Goal: Use online tool/utility: Use online tool/utility

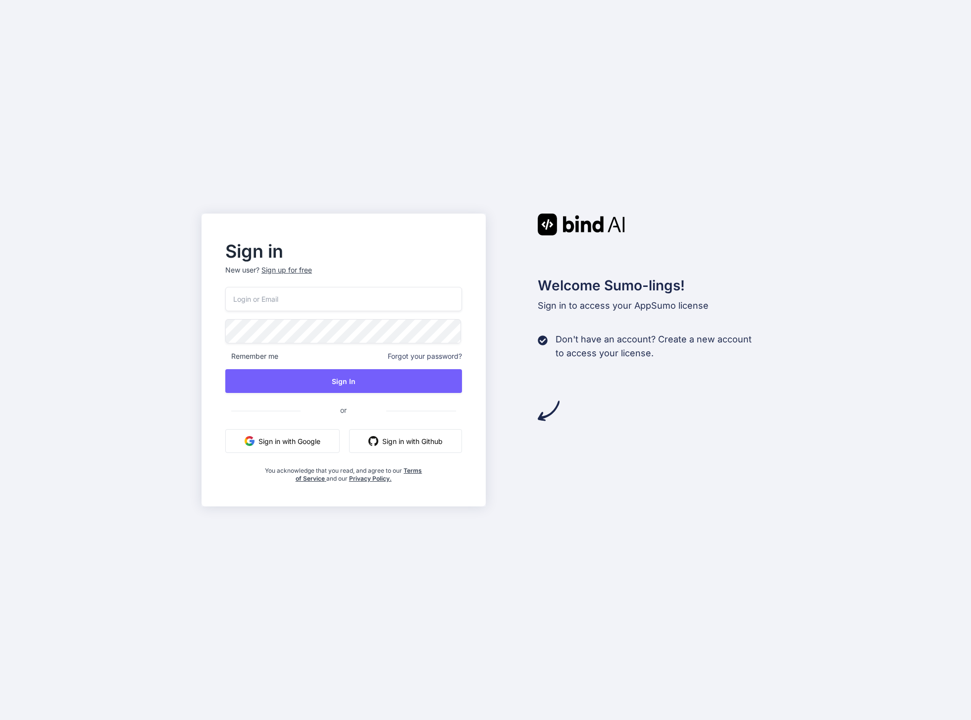
click at [312, 294] on html "Sign in New user? Sign up for free Remember me Forgot your password? Sign In or…" at bounding box center [485, 360] width 971 height 720
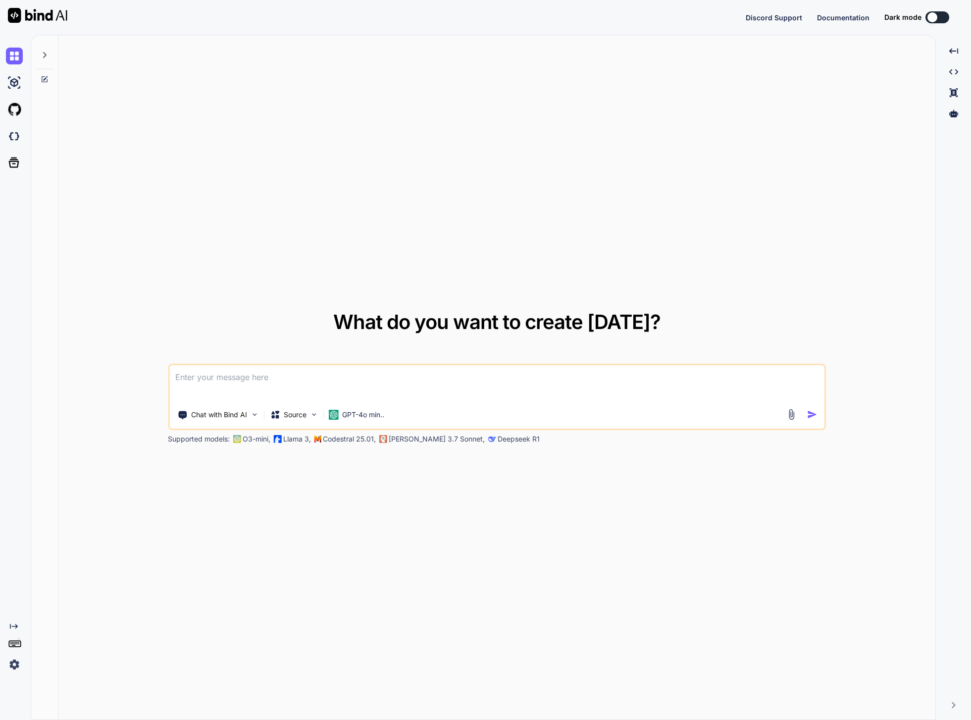
click at [105, 585] on div "What do you want to create today? Chat with Bind AI Source GPT-4o min.. Support…" at bounding box center [496, 377] width 877 height 685
click at [18, 665] on img at bounding box center [14, 664] width 17 height 17
click at [17, 663] on img at bounding box center [14, 664] width 17 height 17
click at [56, 118] on div at bounding box center [44, 377] width 27 height 685
click at [17, 85] on img at bounding box center [14, 82] width 17 height 17
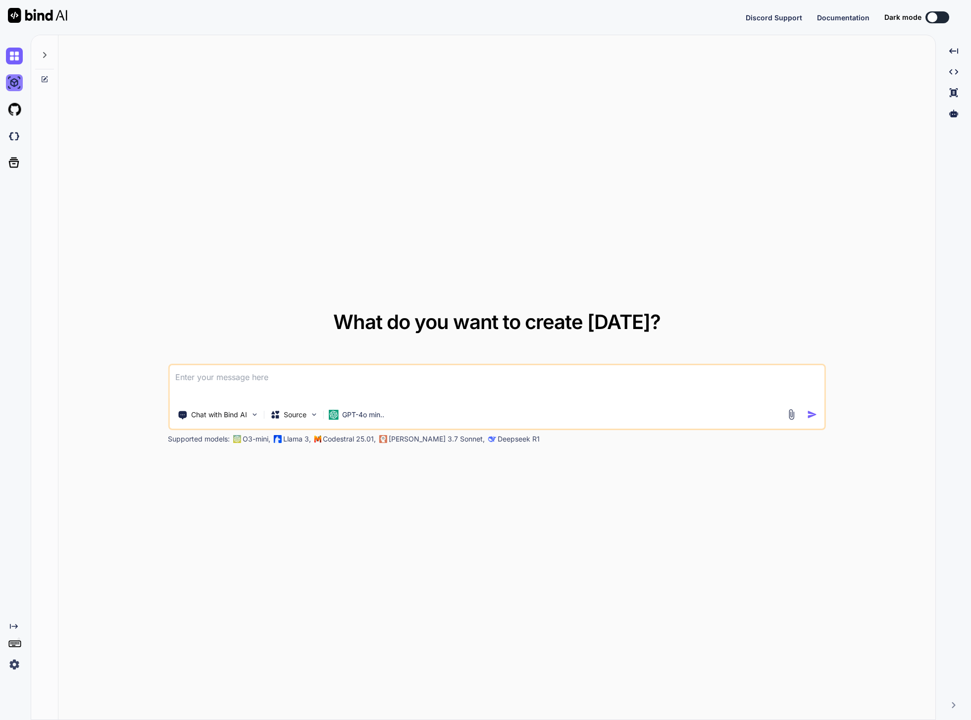
type textarea "x"
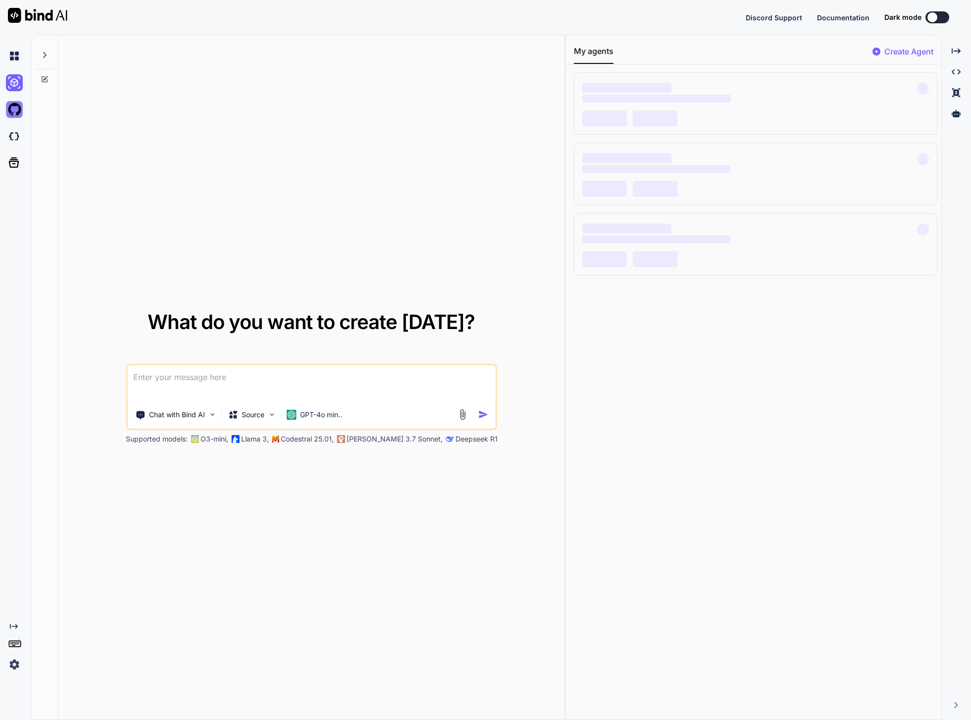
click at [21, 105] on img at bounding box center [14, 109] width 17 height 17
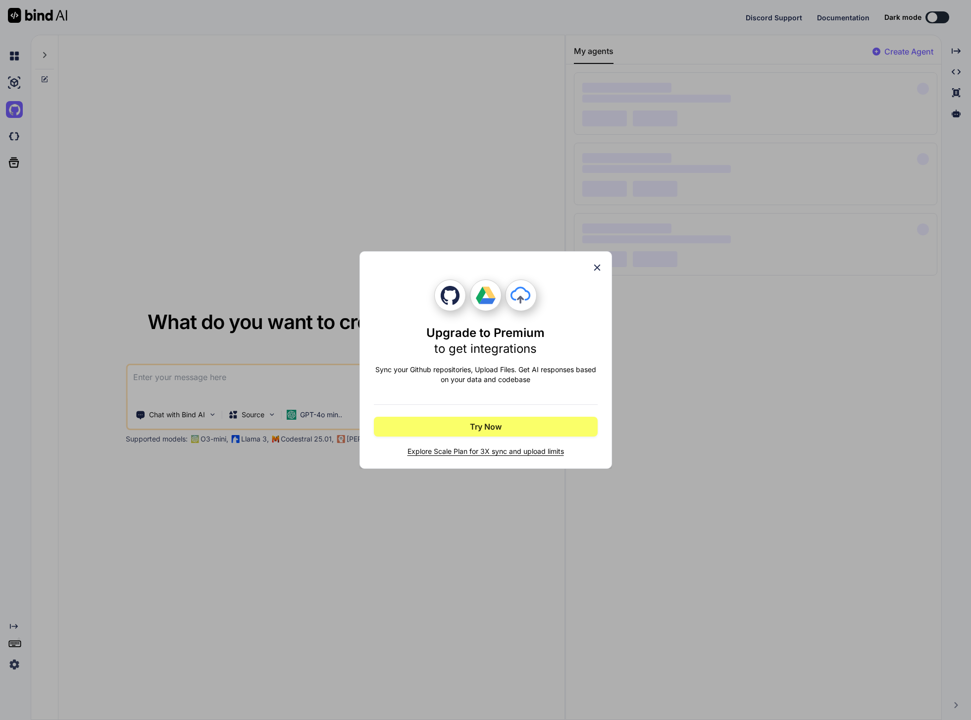
click at [605, 268] on div "Upgrade to Premium to get integrations Sync your Github repositories, Upload Fi…" at bounding box center [486, 359] width 253 height 217
click at [598, 268] on icon at bounding box center [597, 267] width 11 height 11
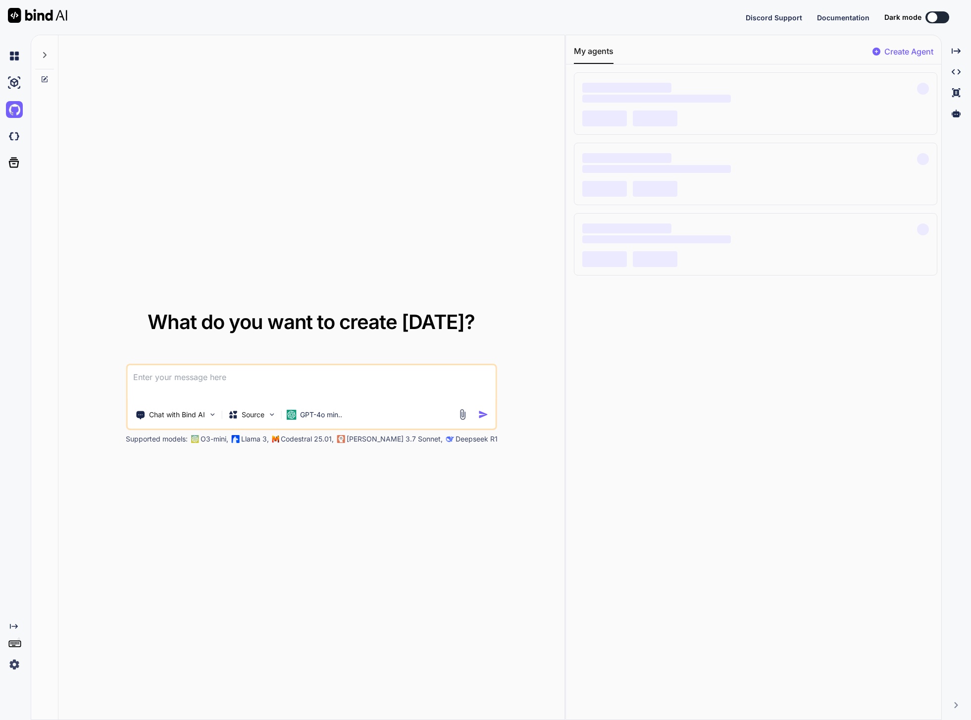
click at [17, 667] on img at bounding box center [14, 664] width 17 height 17
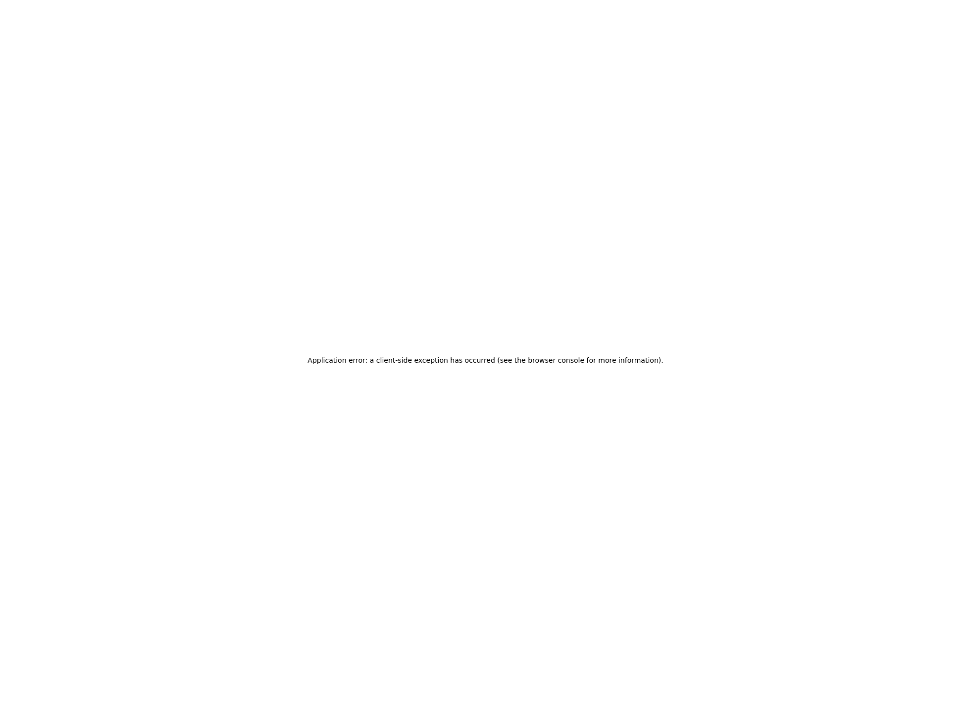
click at [221, 418] on div "Application error: a client-side exception has occurred (see the browser consol…" at bounding box center [485, 360] width 971 height 720
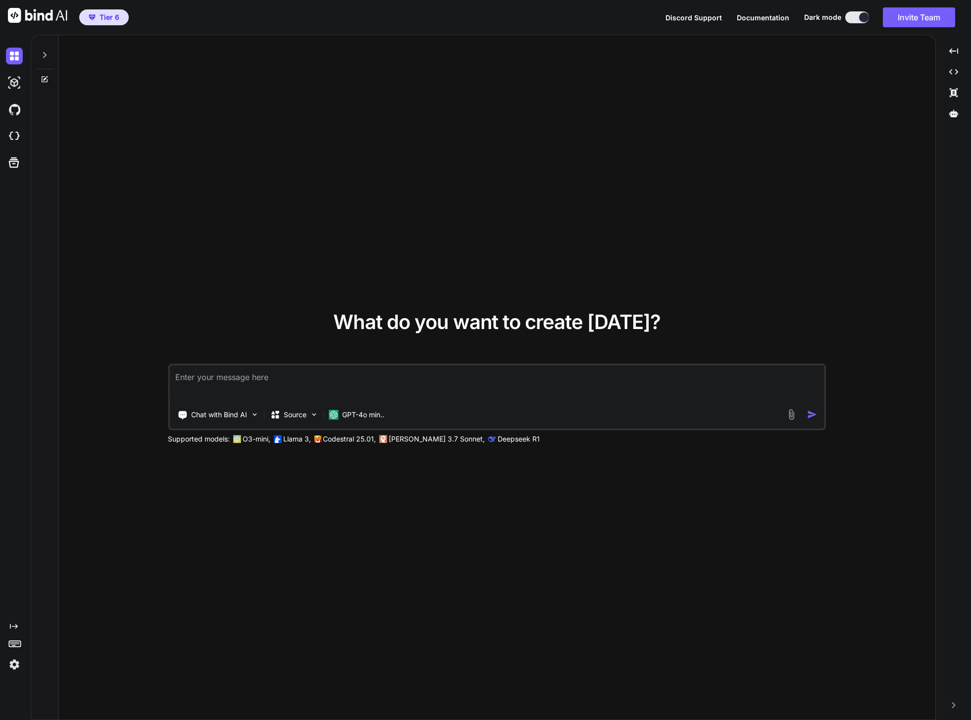
type textarea "x"
click at [17, 658] on img at bounding box center [14, 664] width 17 height 17
click at [20, 105] on img at bounding box center [14, 109] width 17 height 17
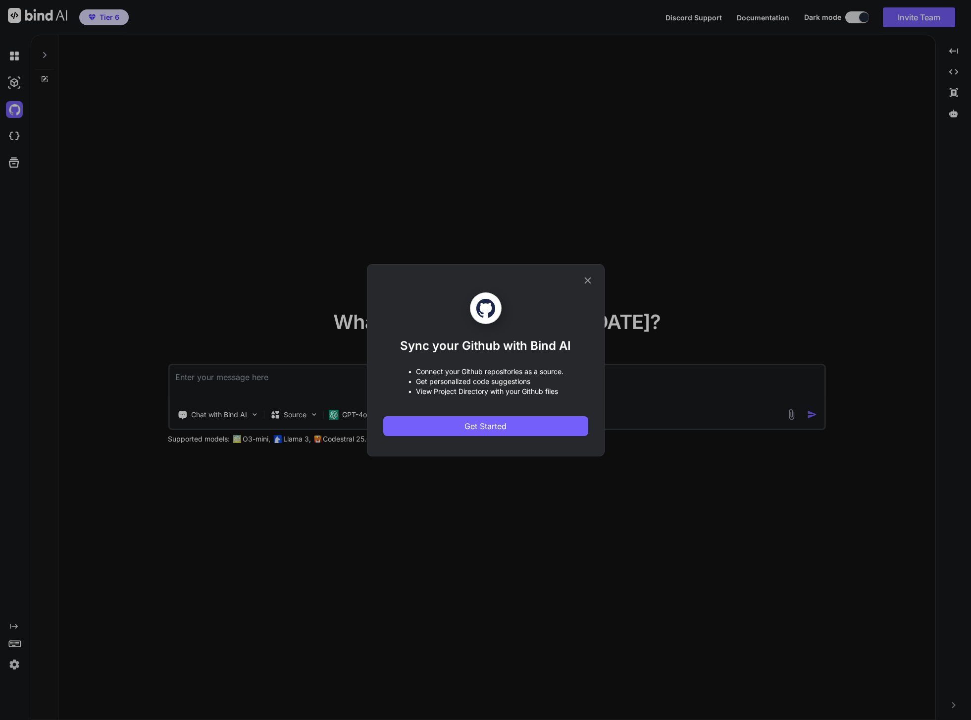
click at [591, 280] on icon at bounding box center [587, 280] width 11 height 11
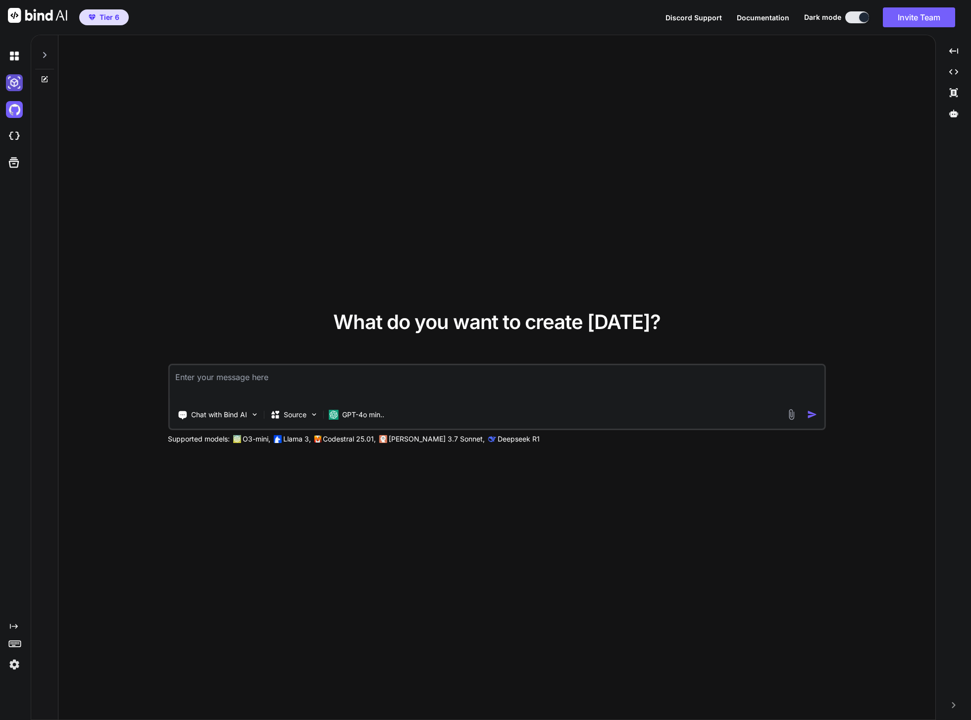
click at [12, 83] on img at bounding box center [14, 82] width 17 height 17
type textarea "x"
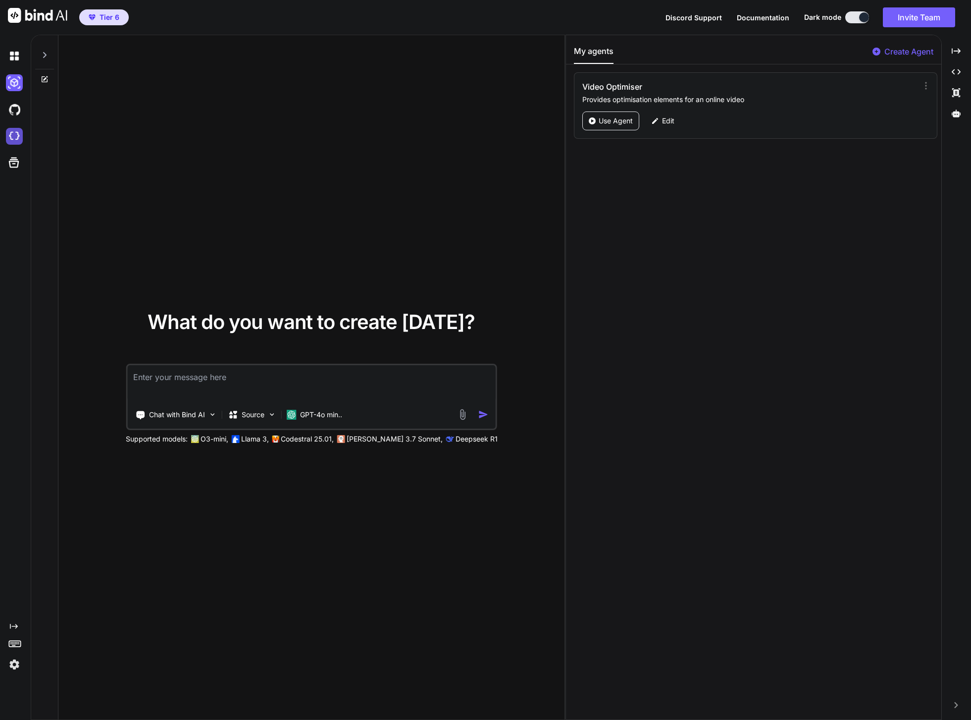
click at [11, 135] on img at bounding box center [14, 136] width 17 height 17
click at [11, 161] on icon at bounding box center [14, 163] width 10 height 10
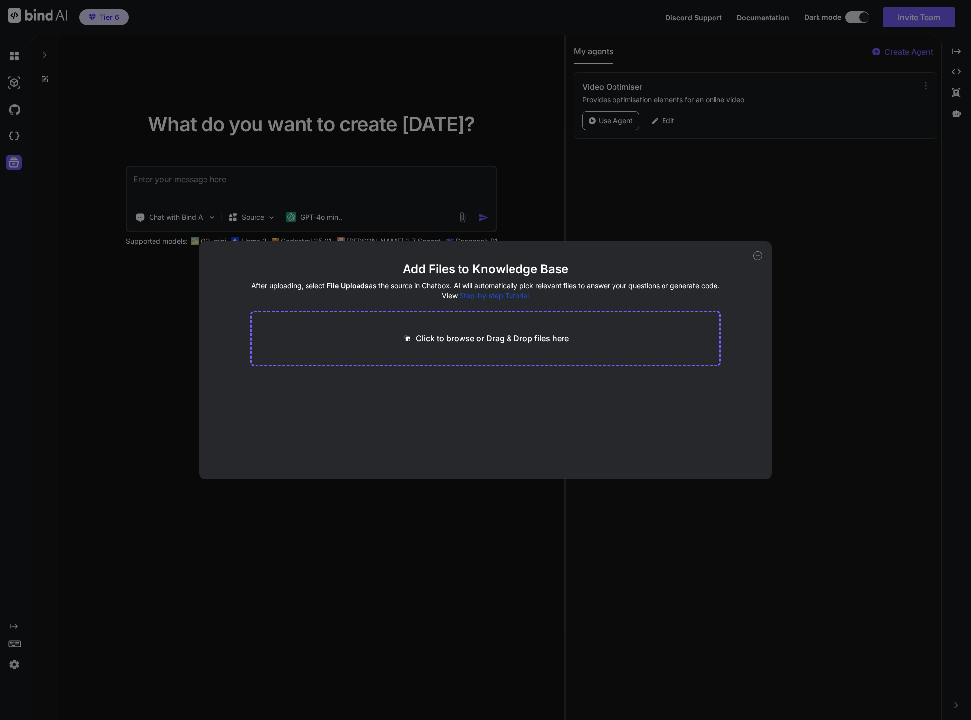
click at [153, 235] on div "Add Files to Knowledge Base After uploading, select File Uploads as the source …" at bounding box center [485, 360] width 971 height 720
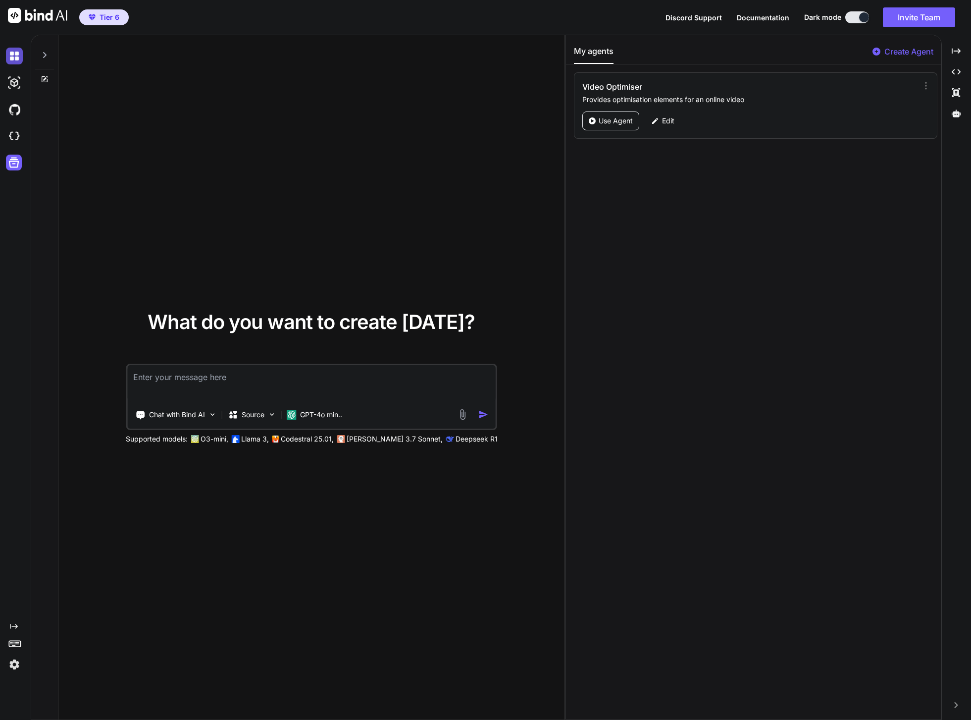
click at [16, 54] on img at bounding box center [14, 56] width 17 height 17
click at [105, 15] on span "Tier 6" at bounding box center [110, 17] width 20 height 10
click at [238, 129] on div "What do you want to create today? Chat with Bind AI Source GPT-4o min.. Support…" at bounding box center [311, 377] width 506 height 685
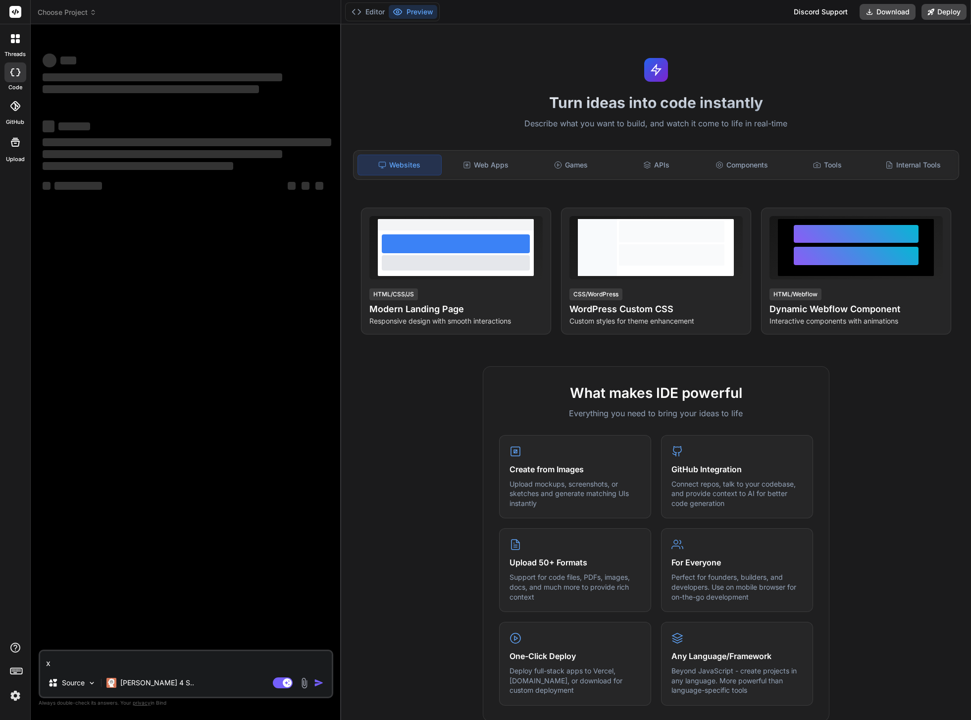
click at [17, 672] on icon at bounding box center [16, 670] width 14 height 14
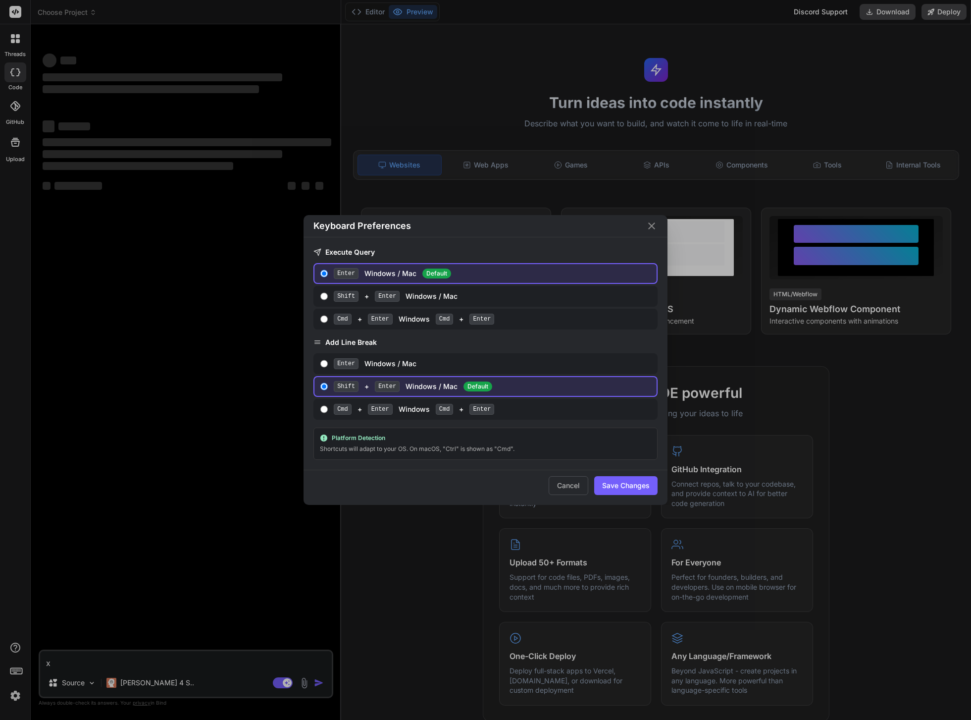
click at [63, 583] on div "Keyboard Preferences Execute Query Enter Windows / Mac Default Shift + Enter Wi…" at bounding box center [485, 360] width 971 height 720
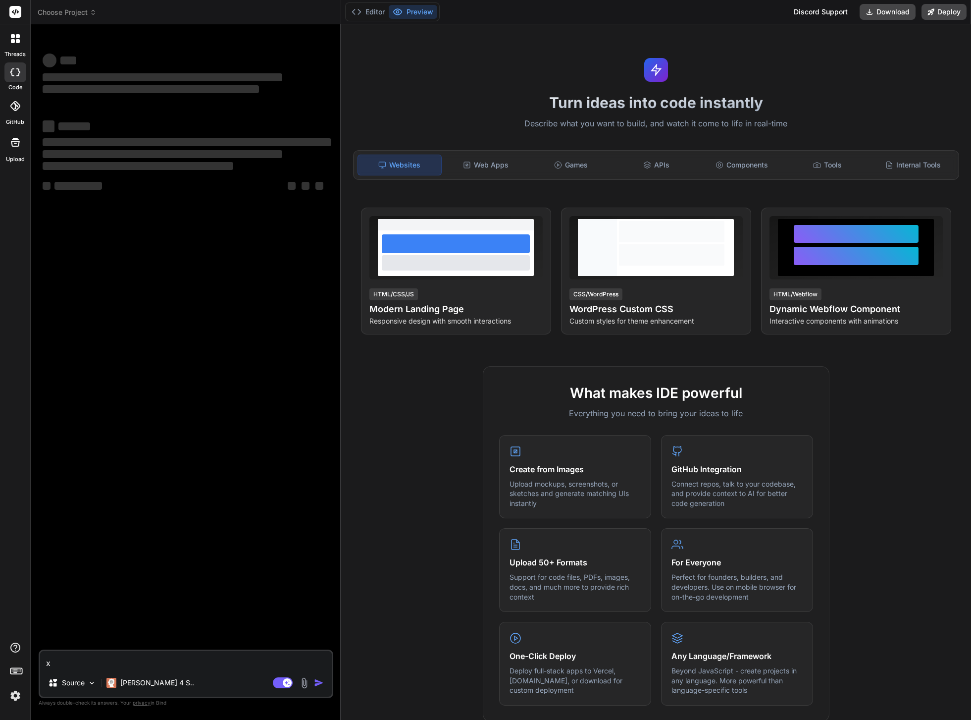
click at [13, 697] on img at bounding box center [15, 695] width 17 height 17
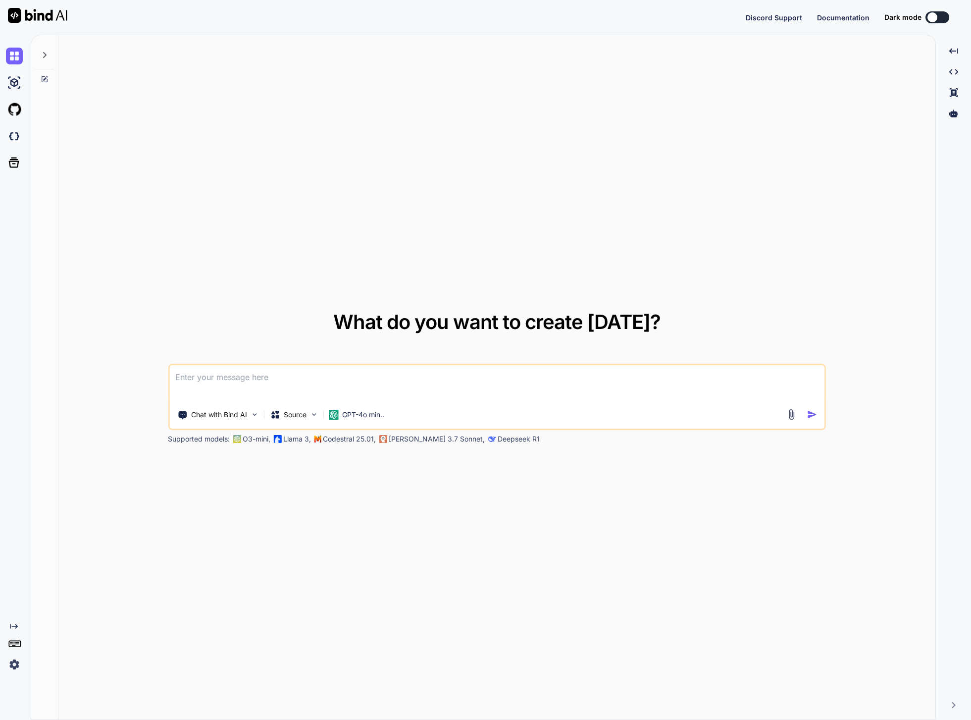
type textarea "x"
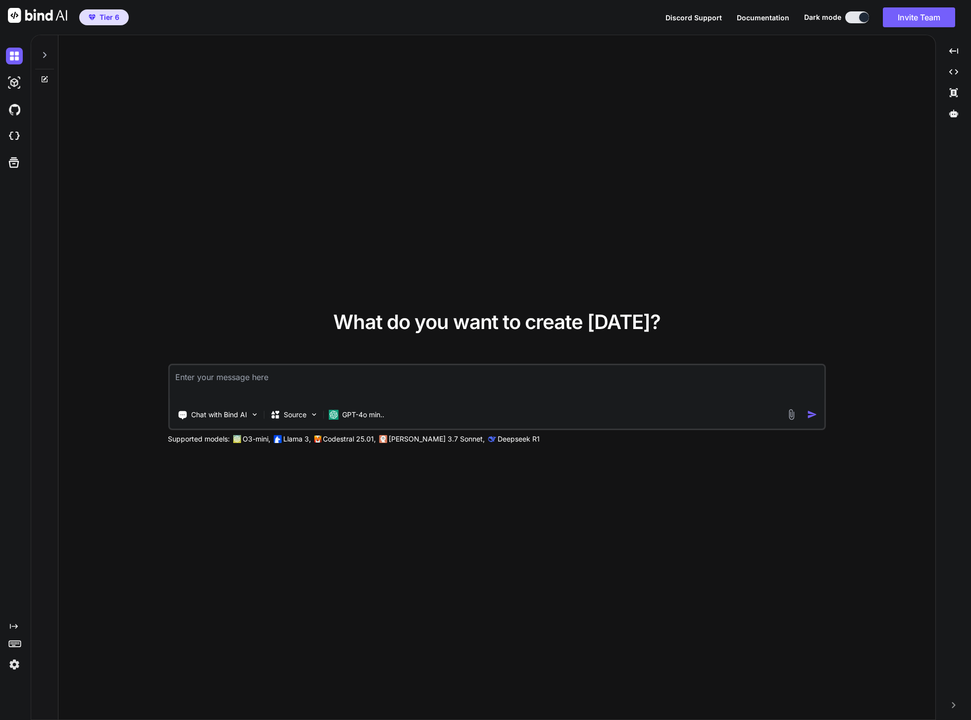
click at [12, 659] on img at bounding box center [14, 664] width 17 height 17
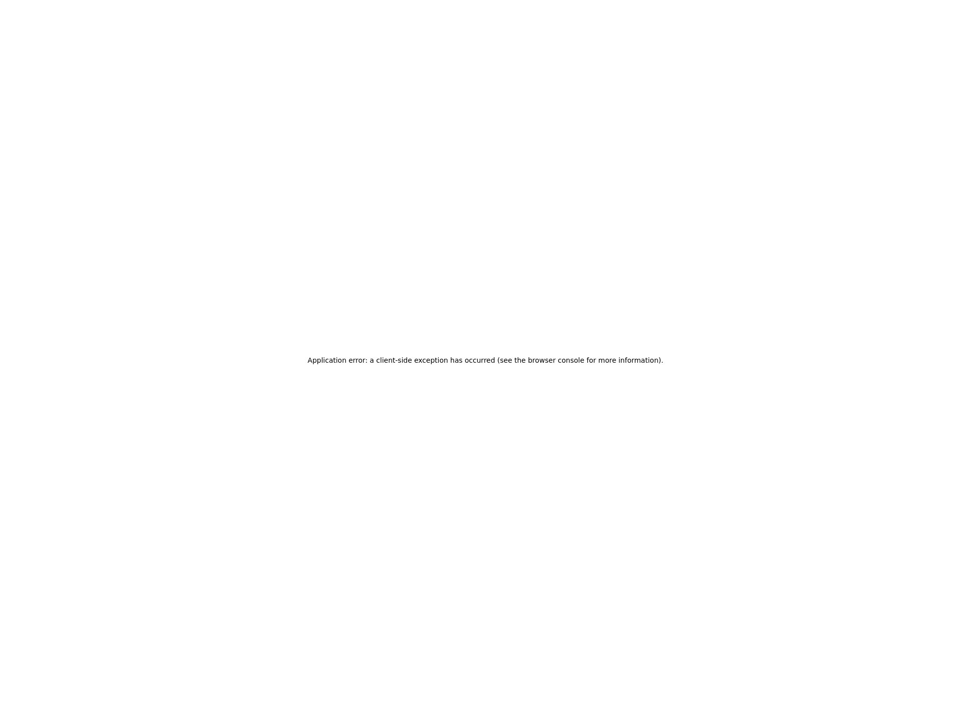
click at [133, 578] on div "Application error: a client-side exception has occurred (see the browser consol…" at bounding box center [485, 360] width 971 height 720
